Goal: Task Accomplishment & Management: Use online tool/utility

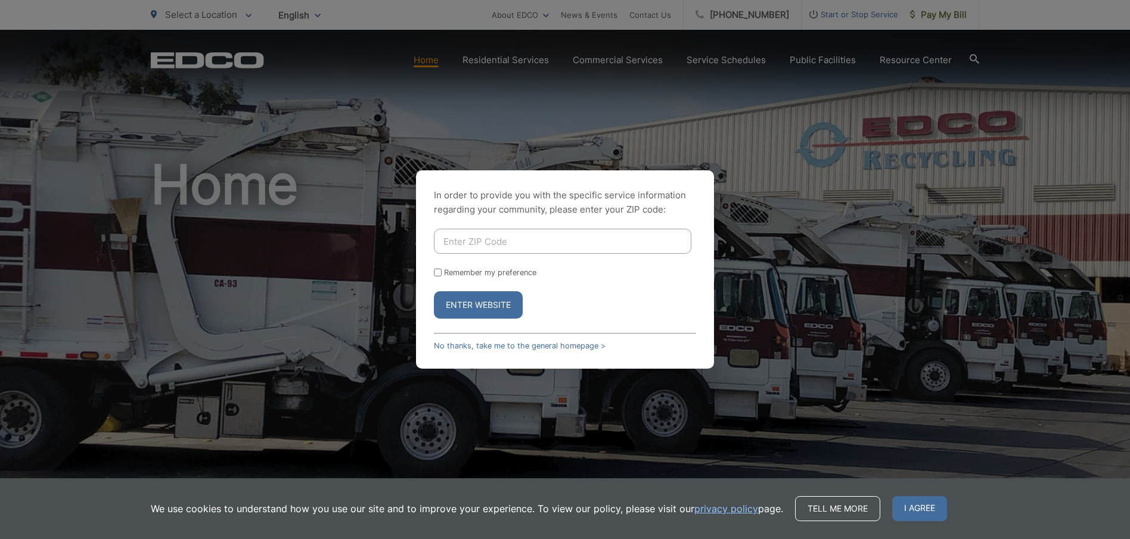
click at [469, 240] on input "Enter ZIP Code" at bounding box center [563, 241] width 258 height 25
type input "92084"
click at [451, 308] on button "Enter Website" at bounding box center [478, 304] width 89 height 27
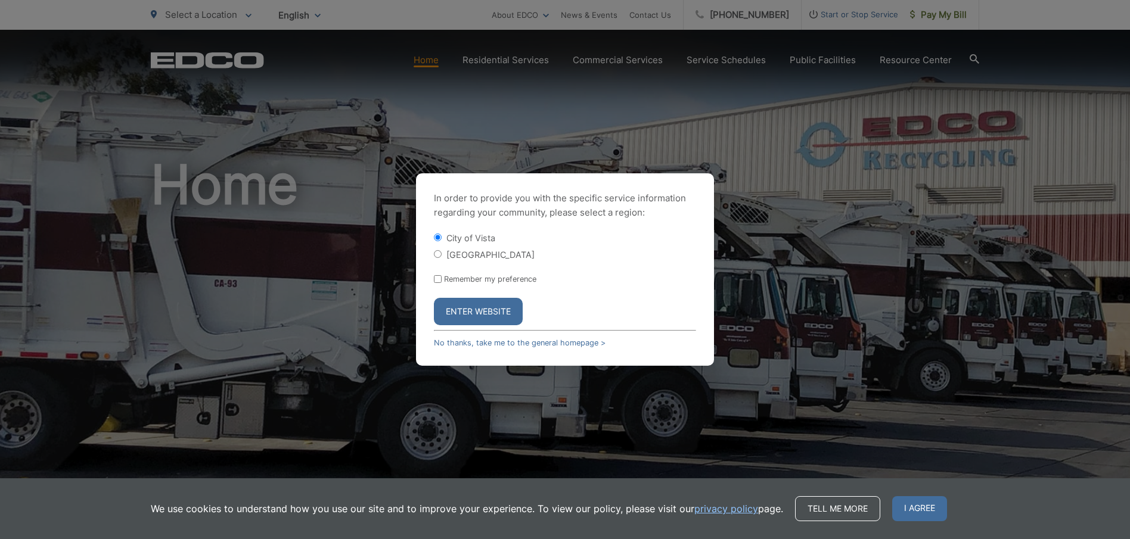
click at [473, 309] on button "Enter Website" at bounding box center [478, 311] width 89 height 27
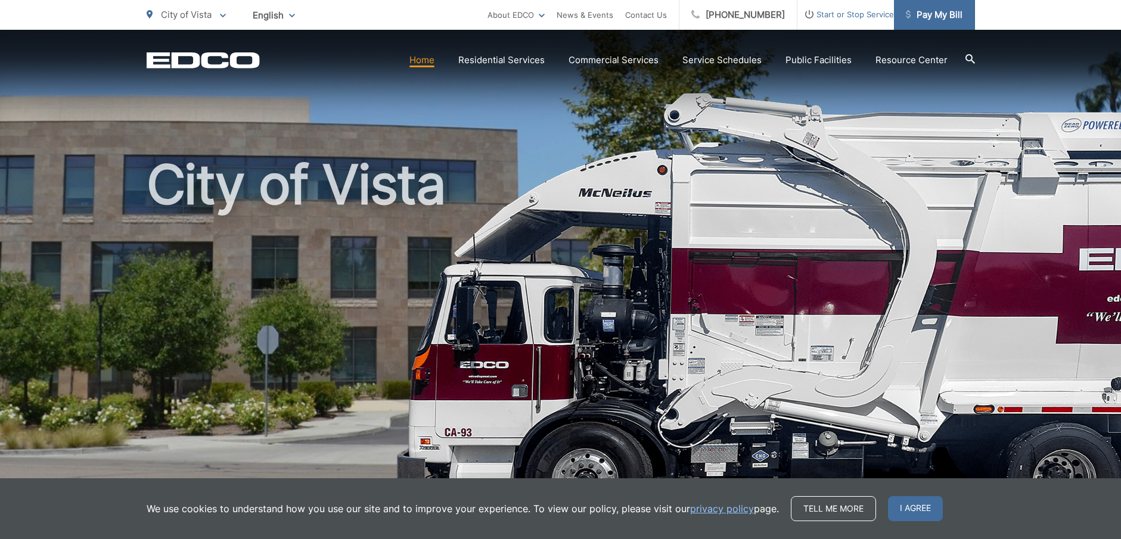
click at [929, 15] on span "Pay My Bill" at bounding box center [934, 15] width 57 height 14
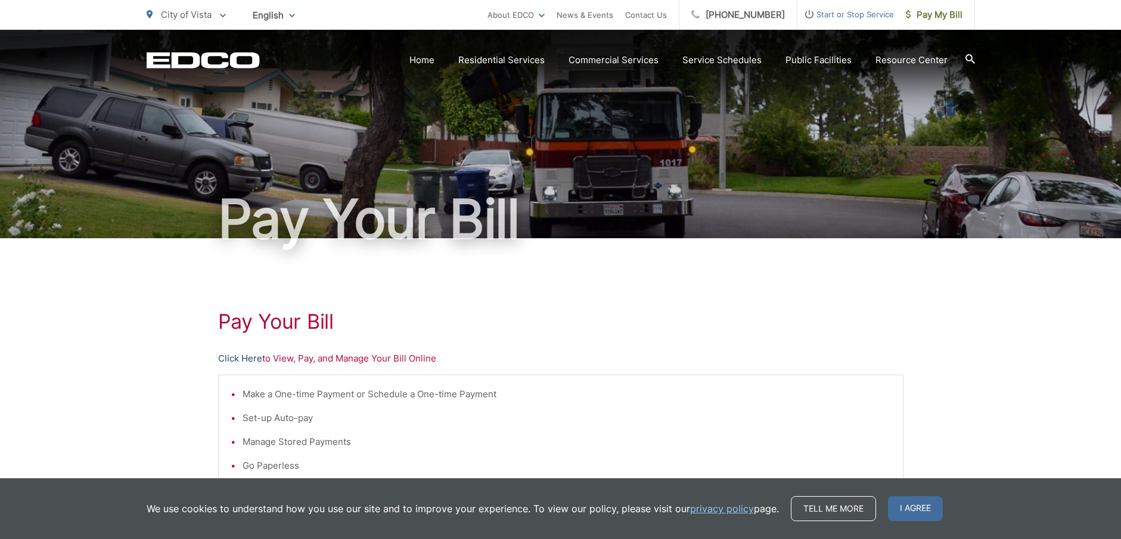
click at [249, 361] on link "Click Here" at bounding box center [240, 359] width 44 height 14
